Goal: Information Seeking & Learning: Check status

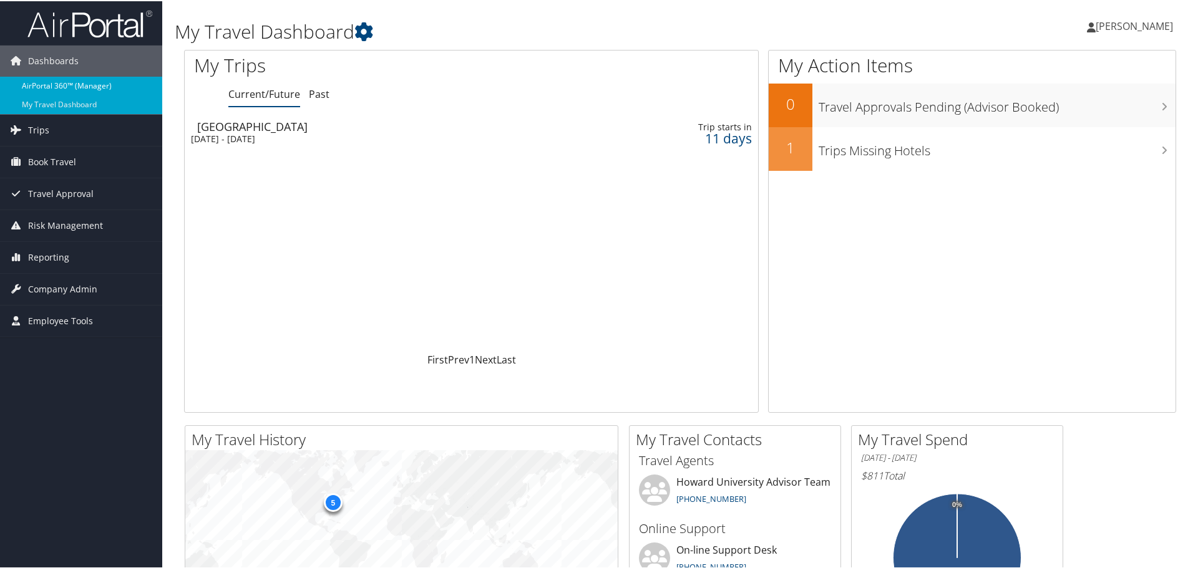
click at [96, 88] on link "AirPortal 360™ (Manager)" at bounding box center [81, 84] width 162 height 19
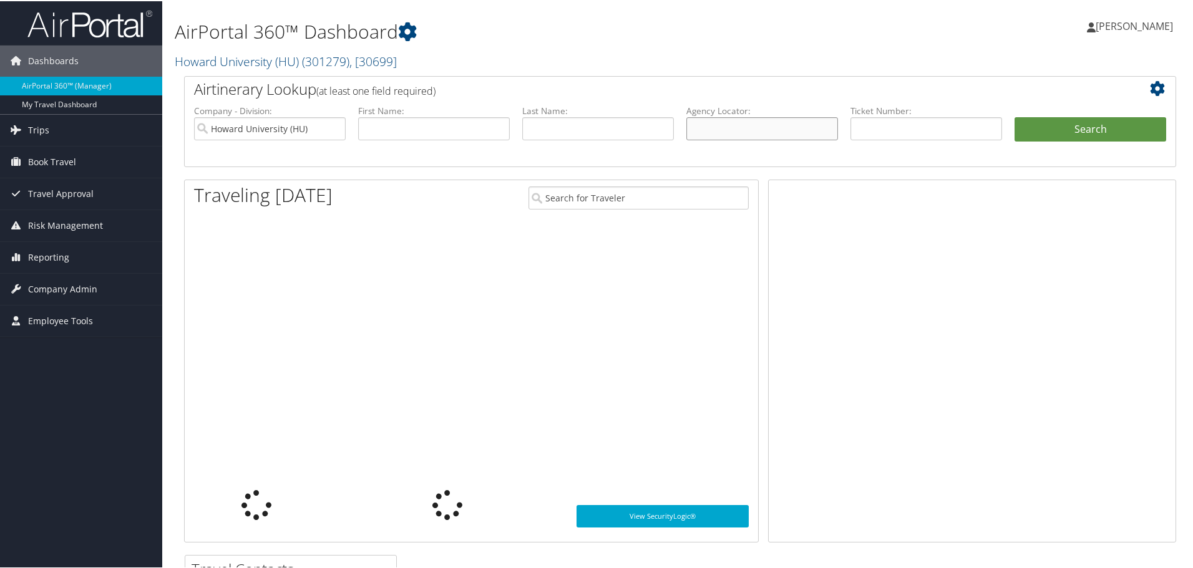
click at [706, 127] on input "text" at bounding box center [762, 127] width 152 height 23
paste input "CDQ05V"
type input "CDQ05V"
click at [1014, 116] on button "Search" at bounding box center [1090, 128] width 152 height 25
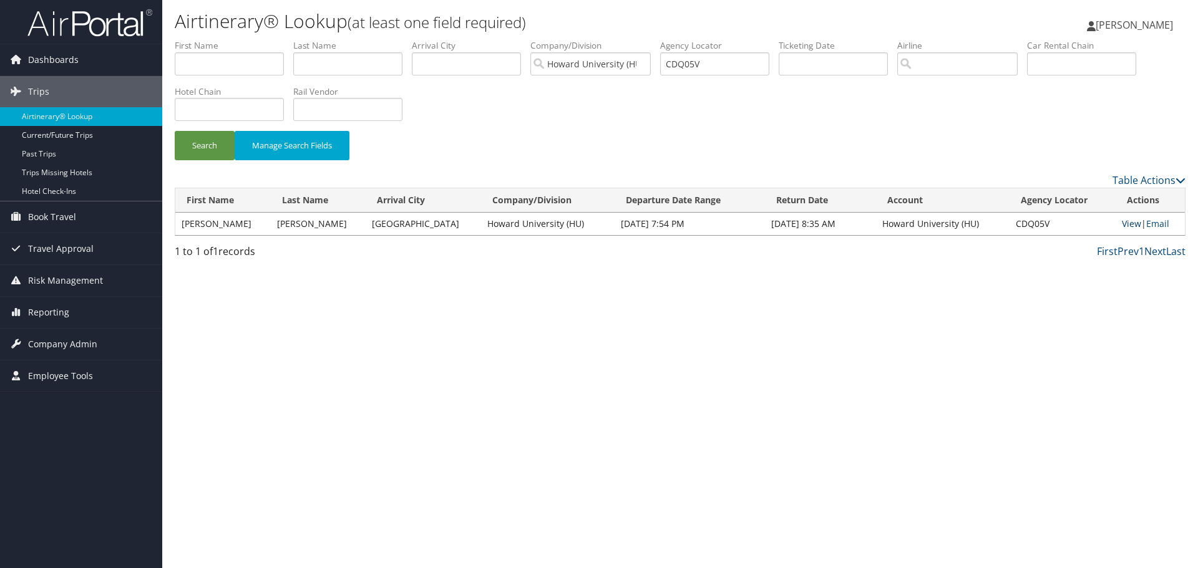
click at [1122, 225] on link "View" at bounding box center [1131, 224] width 19 height 12
click at [250, 67] on input "text" at bounding box center [229, 63] width 109 height 23
paste input "Arthur"
type input "Arthur"
drag, startPoint x: 724, startPoint y: 67, endPoint x: 565, endPoint y: 66, distance: 159.1
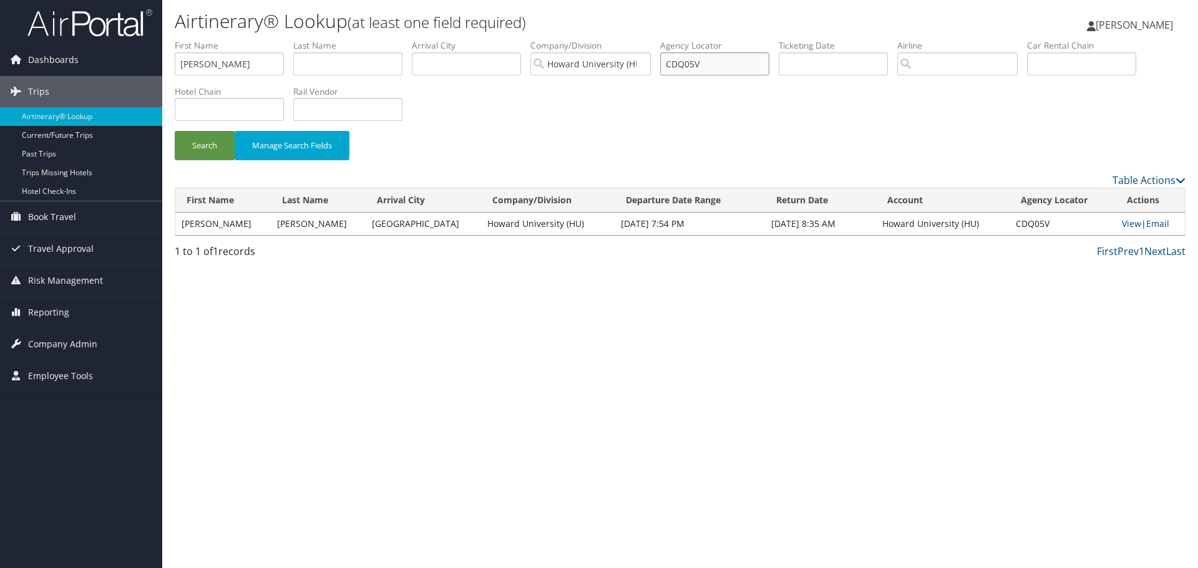
click at [580, 39] on ul "First Name Arthur Last Name Departure City Arrival City Company/Division Howard…" at bounding box center [680, 39] width 1011 height 0
click at [1081, 59] on input "text" at bounding box center [1081, 63] width 109 height 23
type input "enterprise"
click at [175, 131] on button "Search" at bounding box center [205, 145] width 60 height 29
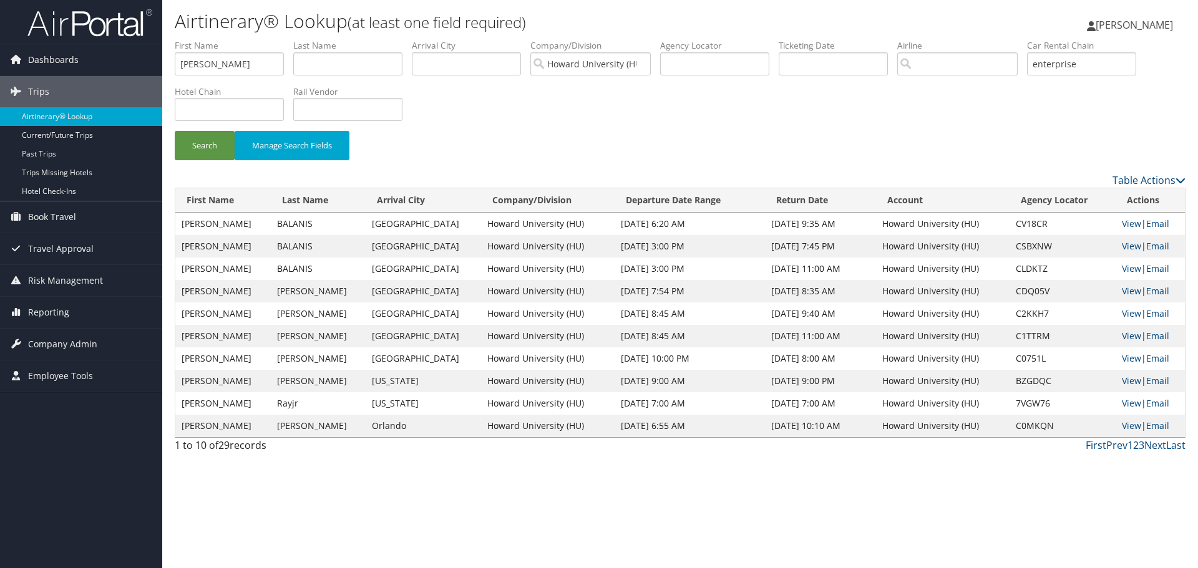
click at [1024, 337] on td "C1TTRM" at bounding box center [1062, 336] width 106 height 22
copy td "C1TTRM"
drag, startPoint x: 206, startPoint y: 66, endPoint x: 88, endPoint y: 64, distance: 118.5
click at [86, 66] on div "Dashboards AirPortal 360™ (Manager) My Travel Dashboard Trips Airtinerary® Look…" at bounding box center [599, 284] width 1198 height 568
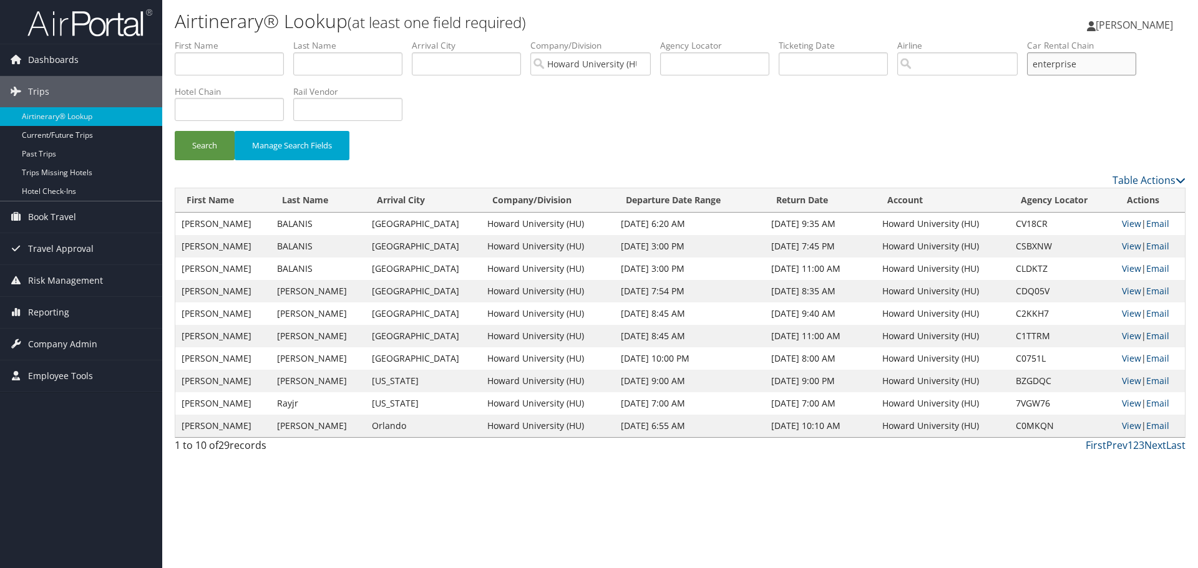
click at [1082, 61] on input "enterprise" at bounding box center [1081, 63] width 109 height 23
click at [748, 64] on input "text" at bounding box center [714, 63] width 109 height 23
paste input "CDHGWV"
click at [175, 131] on button "Search" at bounding box center [205, 145] width 60 height 29
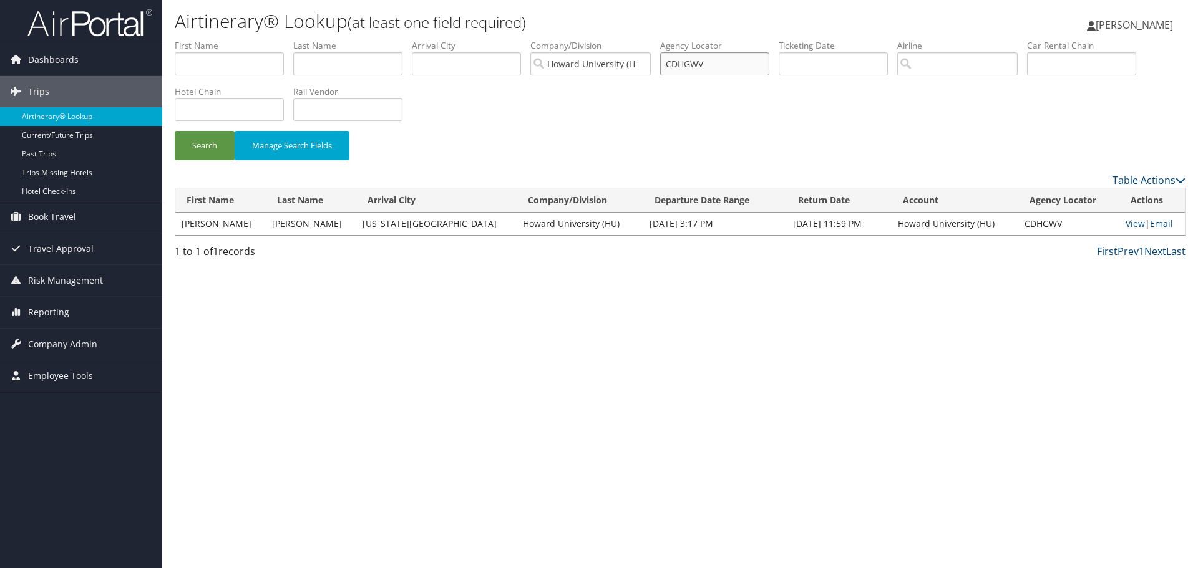
click at [699, 65] on input "CDHGWV" at bounding box center [714, 63] width 109 height 23
paste input "1SFPW"
type input "C1SFPW"
click at [175, 131] on button "Search" at bounding box center [205, 145] width 60 height 29
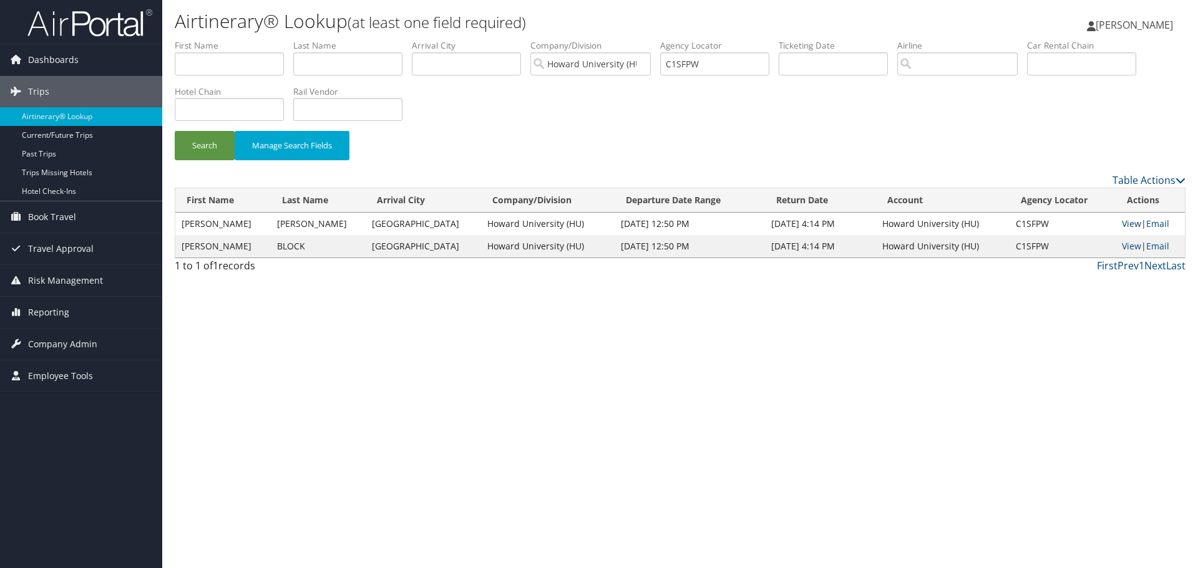
click at [1123, 226] on link "View" at bounding box center [1131, 224] width 19 height 12
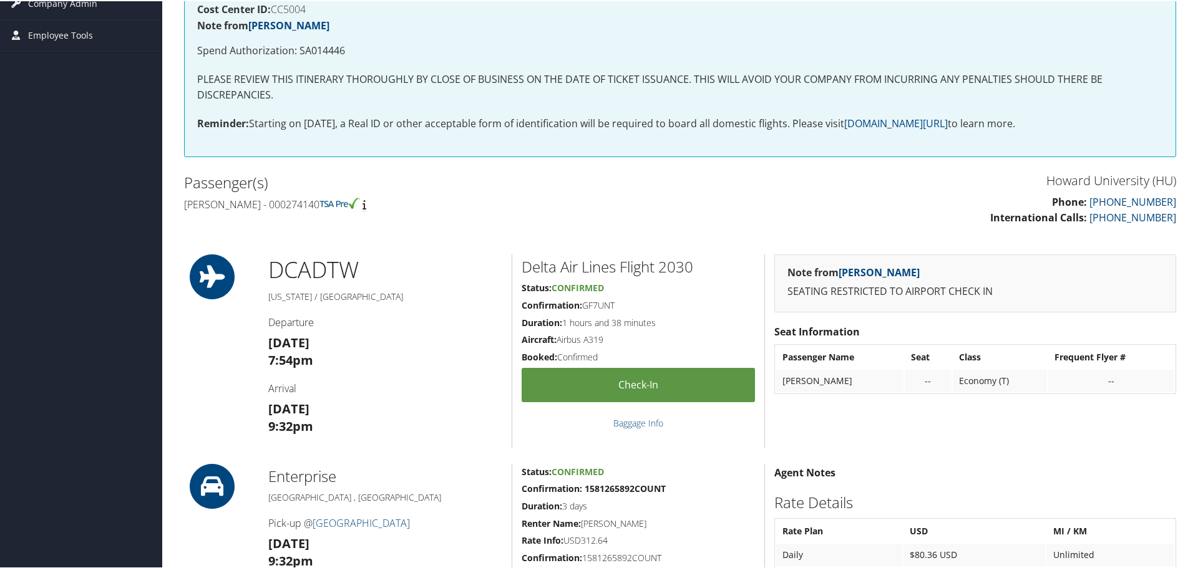
scroll to position [250, 0]
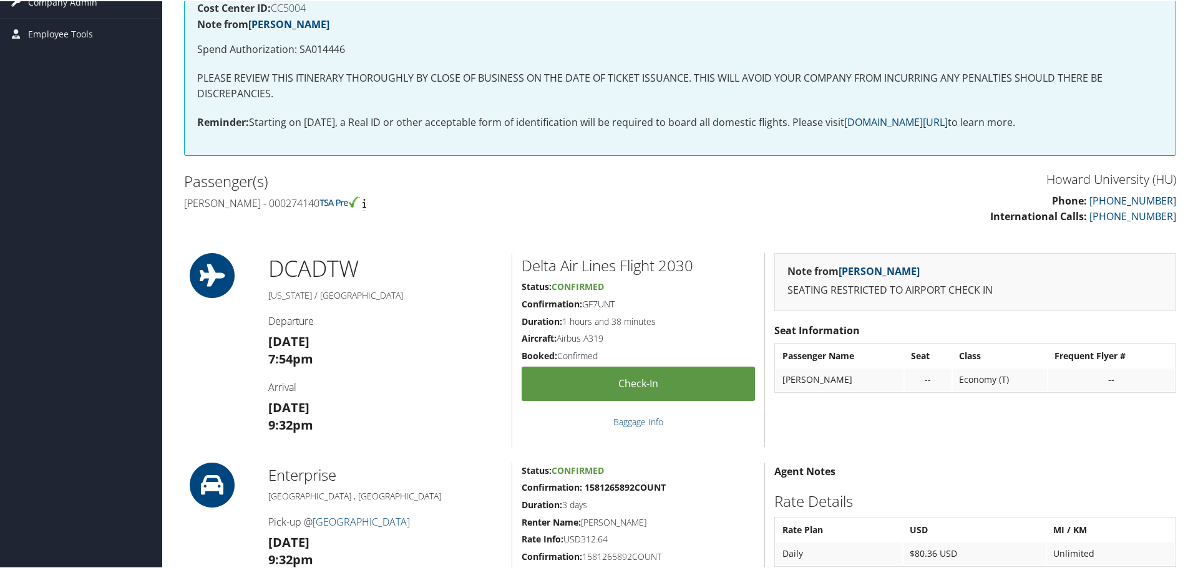
click at [205, 203] on h4 "Arthur Ray Jr - 000274140" at bounding box center [427, 202] width 487 height 14
copy h4 "Arthur"
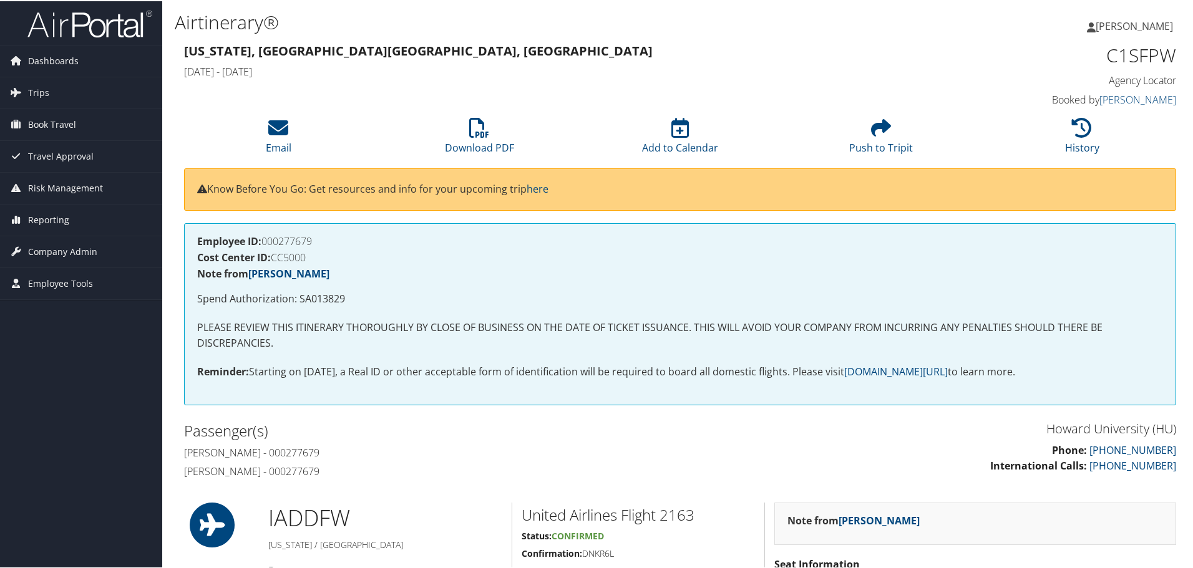
click at [308, 296] on p "Spend Authorization: SA013829" at bounding box center [680, 298] width 966 height 16
copy p "SA013829"
